Goal: Find specific page/section: Find specific page/section

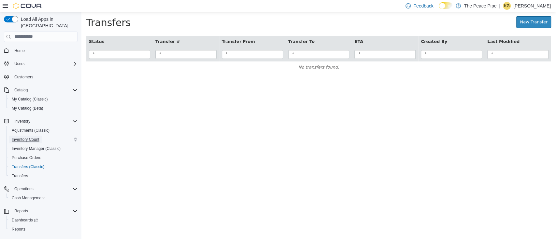
click at [39, 136] on link "Inventory Count" at bounding box center [25, 140] width 33 height 8
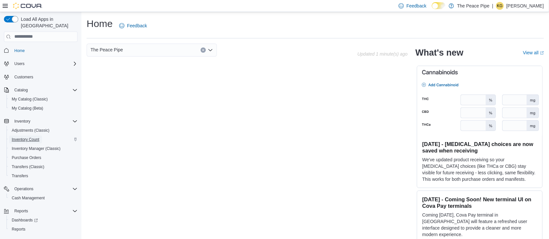
drag, startPoint x: 0, startPoint y: 0, endPoint x: 39, endPoint y: 133, distance: 138.9
click at [39, 136] on link "Inventory Count" at bounding box center [25, 140] width 33 height 8
